Goal: Complete application form

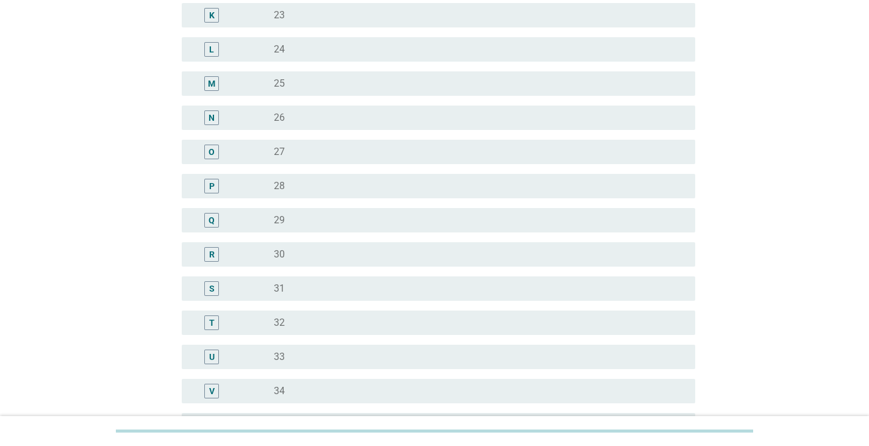
scroll to position [488, 0]
click at [328, 391] on div "radio_button_unchecked 34" at bounding box center [475, 391] width 402 height 12
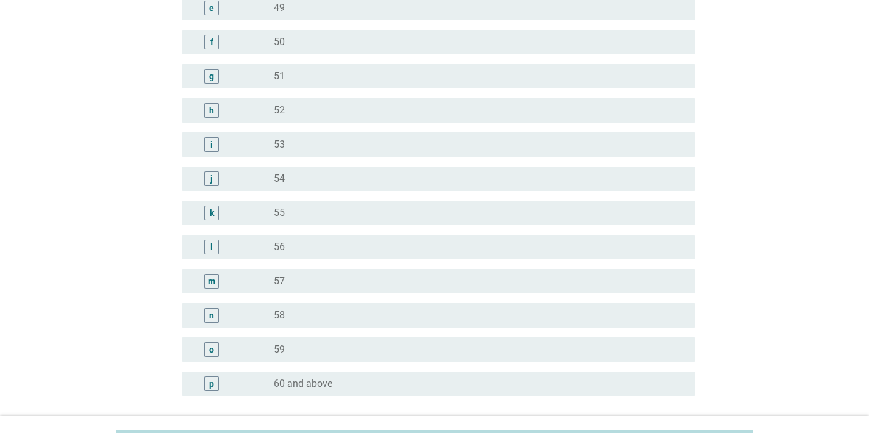
scroll to position [1490, 0]
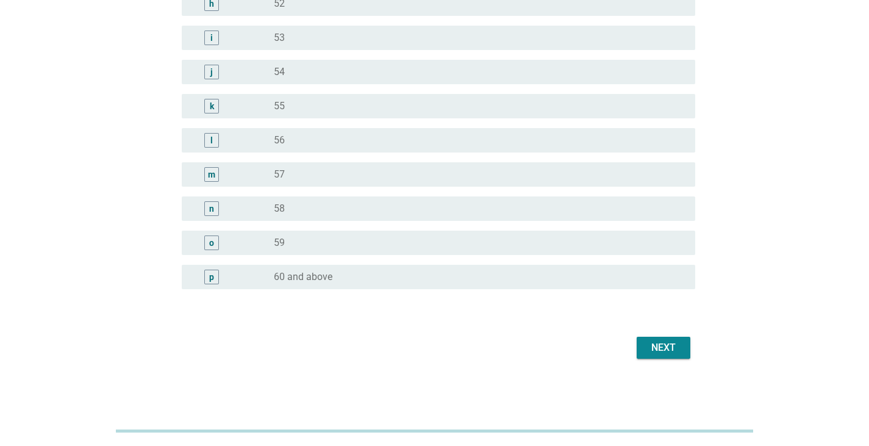
click at [639, 349] on button "Next" at bounding box center [664, 348] width 54 height 22
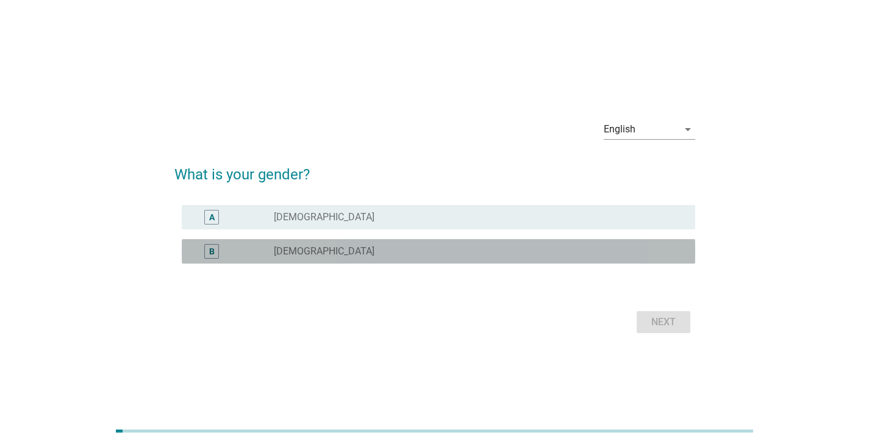
click at [617, 244] on div "radio_button_unchecked [DEMOGRAPHIC_DATA]" at bounding box center [480, 251] width 412 height 15
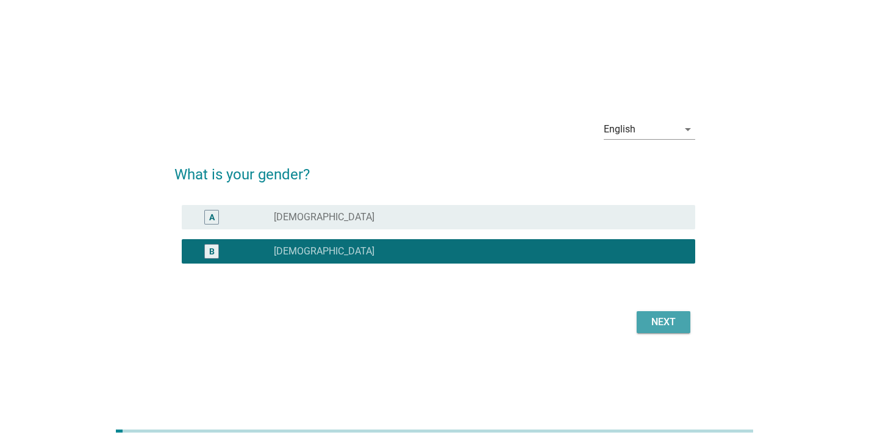
click at [655, 326] on div "Next" at bounding box center [664, 322] width 34 height 15
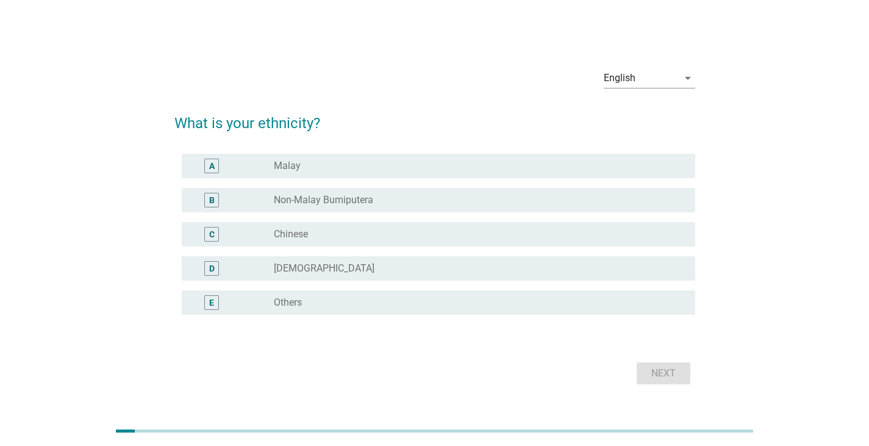
click at [386, 231] on div "radio_button_unchecked Chinese" at bounding box center [475, 234] width 402 height 12
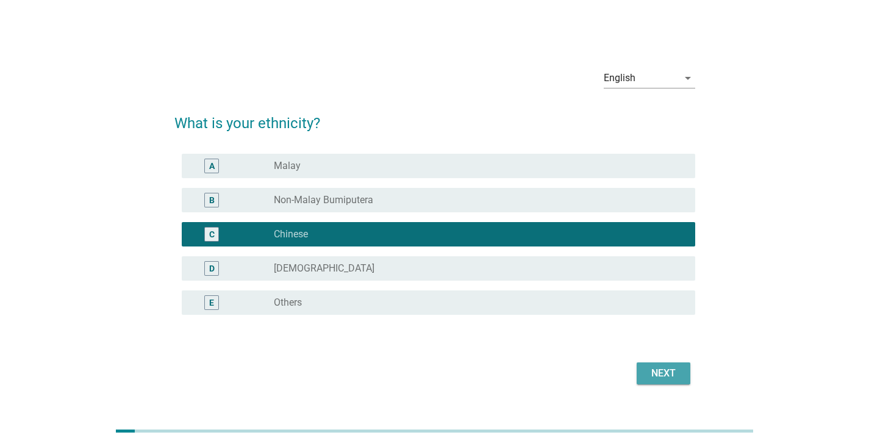
click at [662, 379] on div "Next" at bounding box center [664, 373] width 34 height 15
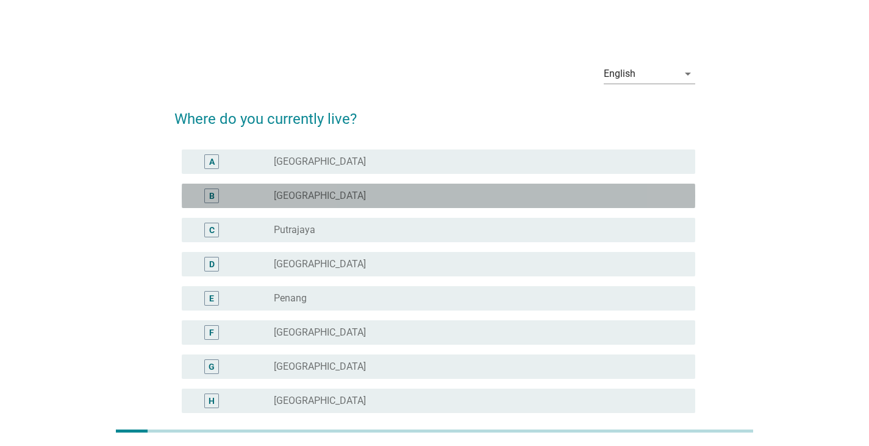
click at [320, 203] on div "radio_button_unchecked [GEOGRAPHIC_DATA]" at bounding box center [480, 195] width 412 height 15
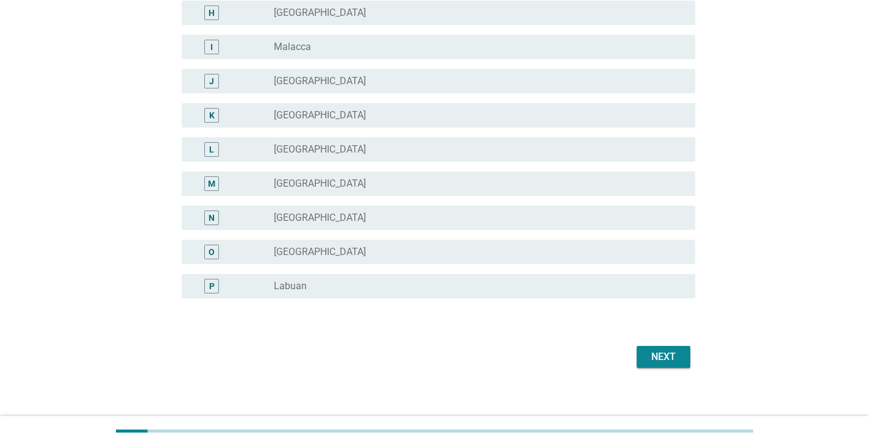
scroll to position [397, 0]
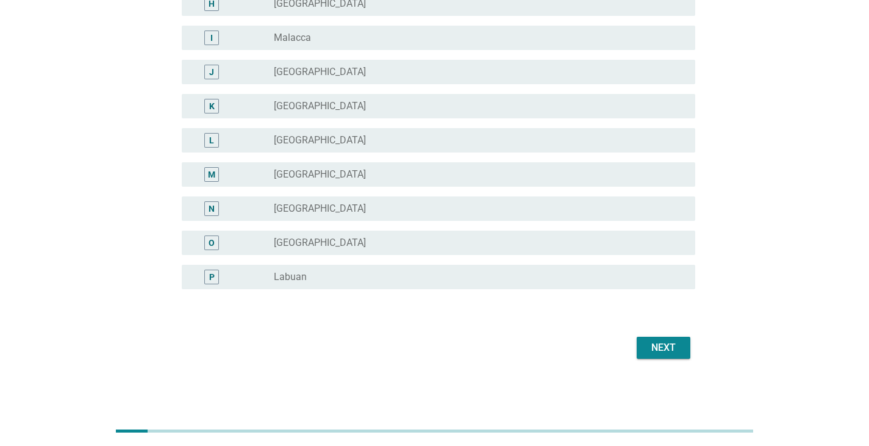
click at [641, 350] on button "Next" at bounding box center [664, 348] width 54 height 22
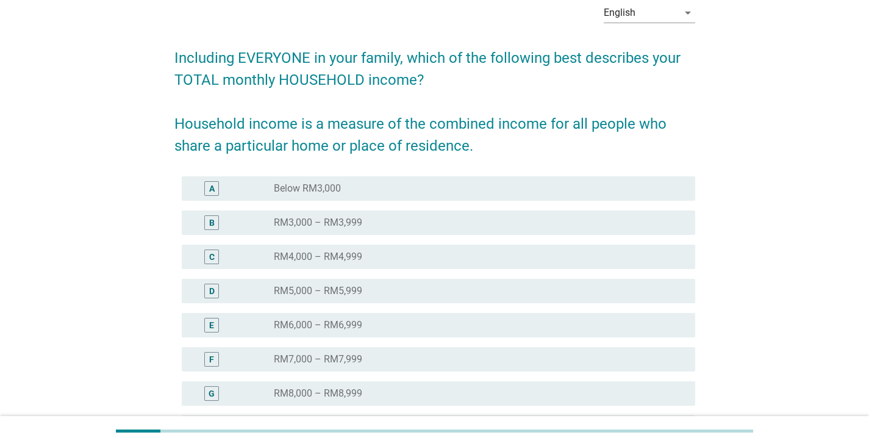
scroll to position [246, 0]
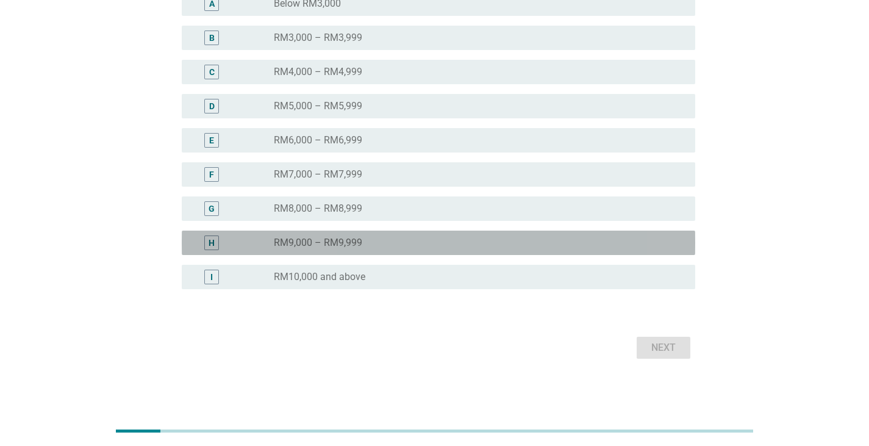
click at [363, 240] on div "radio_button_unchecked RM9,000 – RM9,999" at bounding box center [475, 243] width 402 height 12
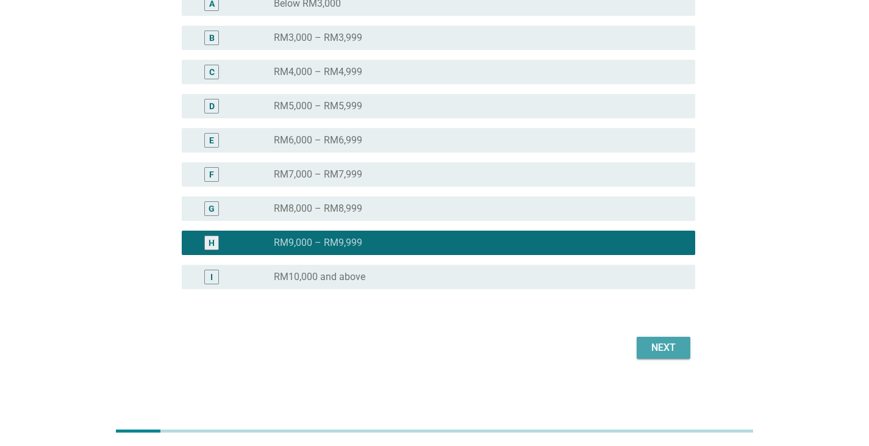
click at [658, 345] on div "Next" at bounding box center [664, 347] width 34 height 15
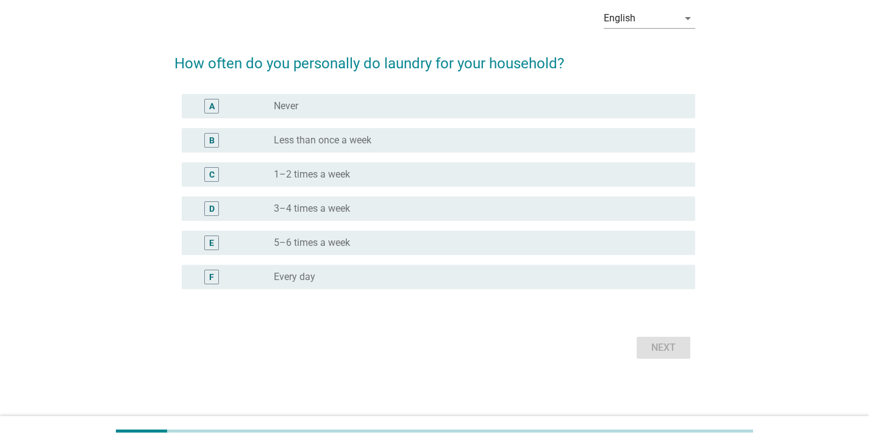
scroll to position [0, 0]
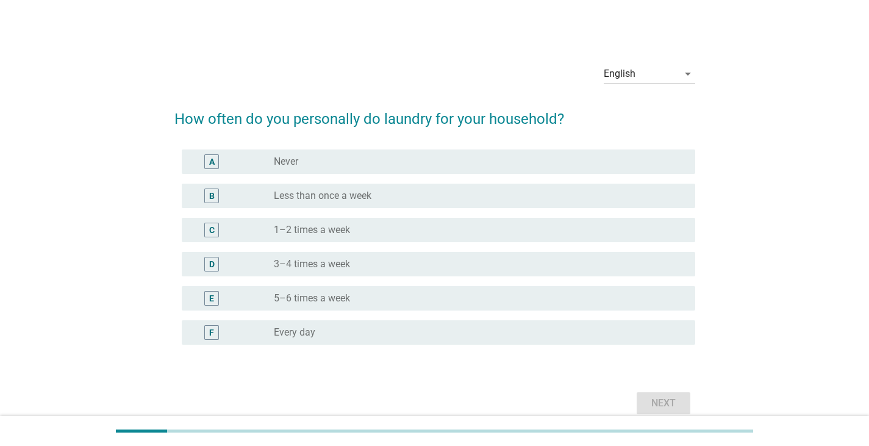
click at [352, 229] on div "radio_button_unchecked 1–2 times a week" at bounding box center [475, 230] width 402 height 12
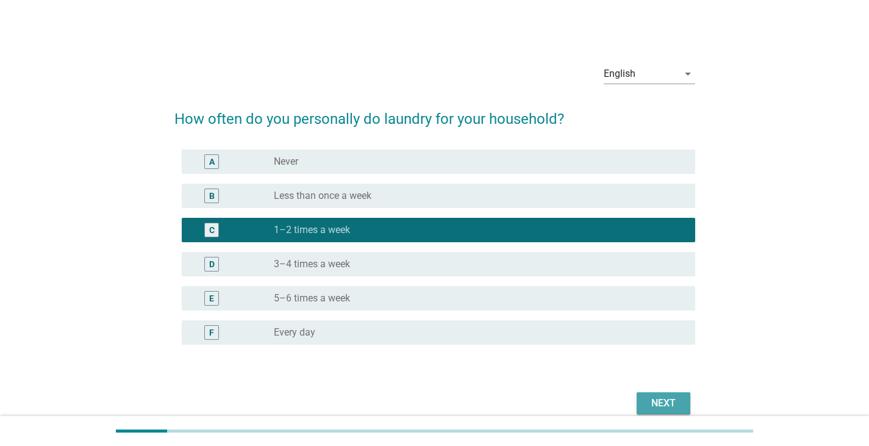
click at [653, 400] on div "Next" at bounding box center [664, 403] width 34 height 15
